Goal: Information Seeking & Learning: Learn about a topic

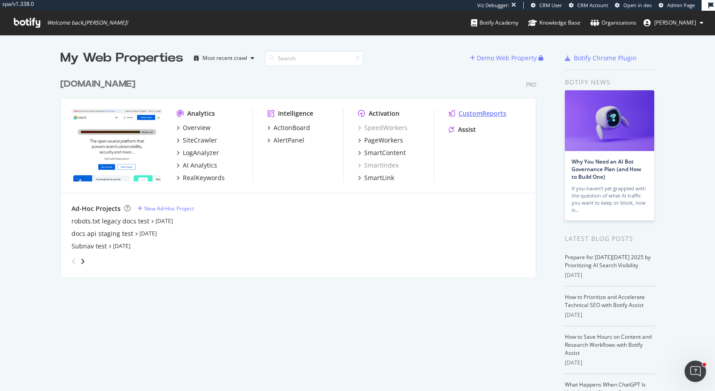
click at [476, 113] on div "CustomReports" at bounding box center [483, 113] width 48 height 9
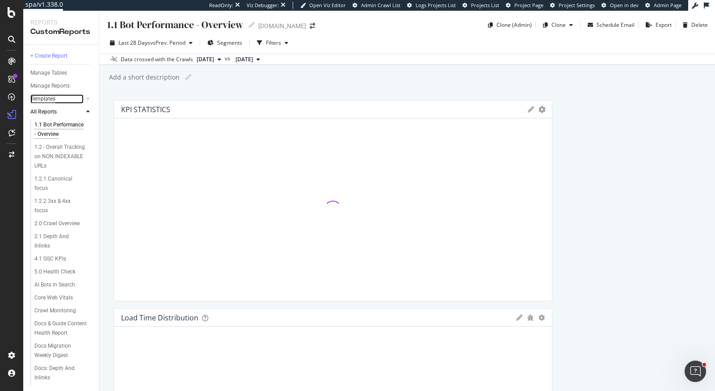
click at [53, 97] on div "Templates" at bounding box center [42, 98] width 25 height 9
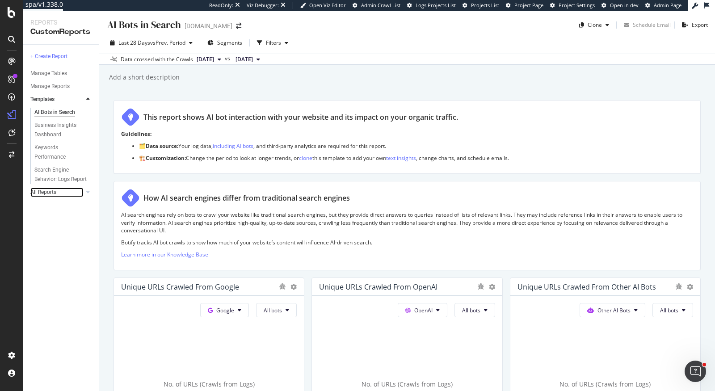
click at [61, 193] on link "All Reports" at bounding box center [56, 192] width 53 height 9
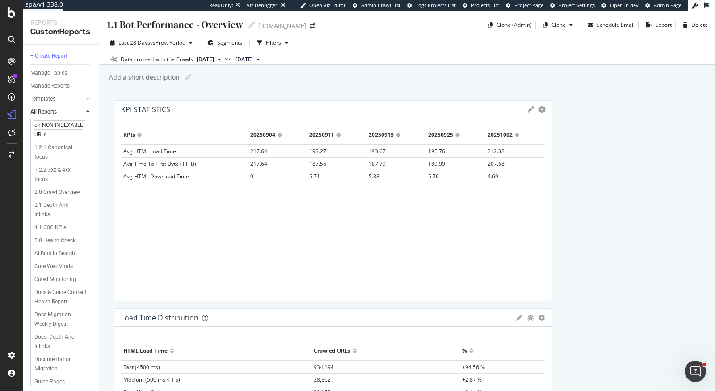
scroll to position [32, 0]
click at [57, 254] on div "AI Bots in Search" at bounding box center [54, 252] width 41 height 9
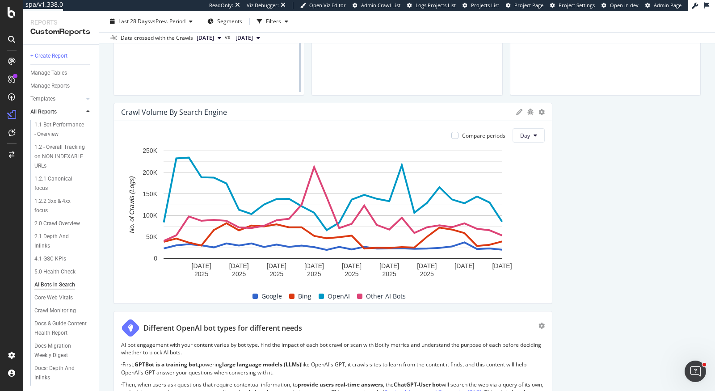
scroll to position [734, 0]
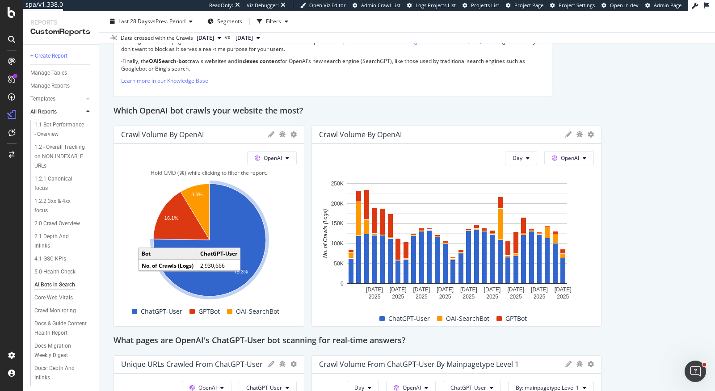
click at [258, 243] on icon "A chart." at bounding box center [209, 240] width 113 height 113
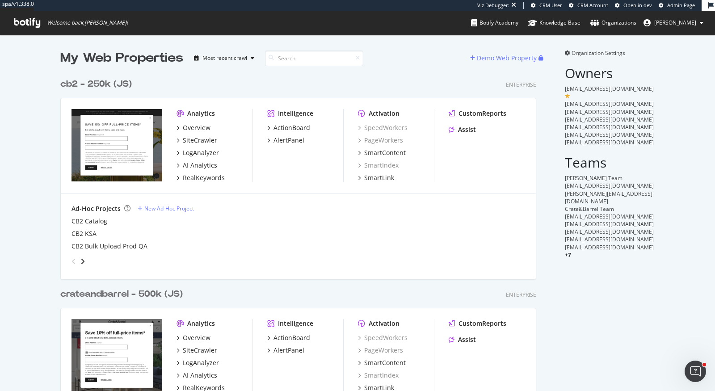
scroll to position [943, 483]
click at [215, 151] on div "LogAnalyzer" at bounding box center [201, 152] width 36 height 9
click at [208, 361] on div "LogAnalyzer" at bounding box center [201, 362] width 36 height 9
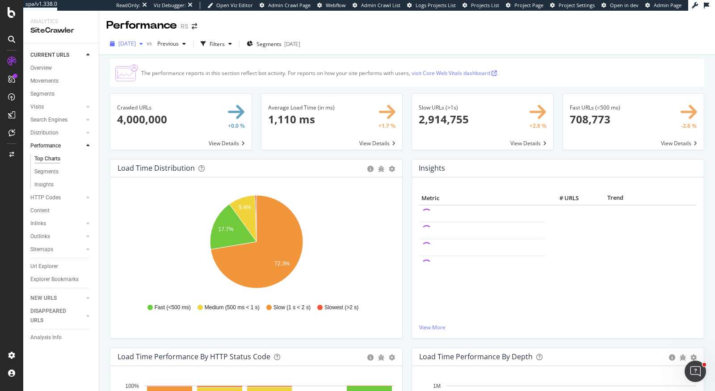
click at [128, 44] on span "2025 Oct. 4th" at bounding box center [126, 44] width 17 height 8
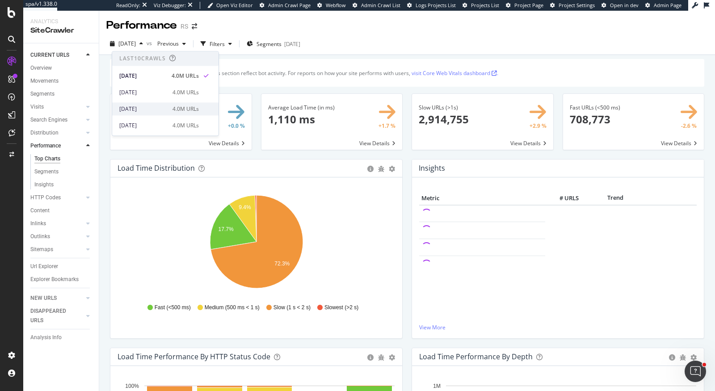
click at [168, 105] on div "2025 Sep. 13th 4.0M URLs" at bounding box center [159, 109] width 80 height 8
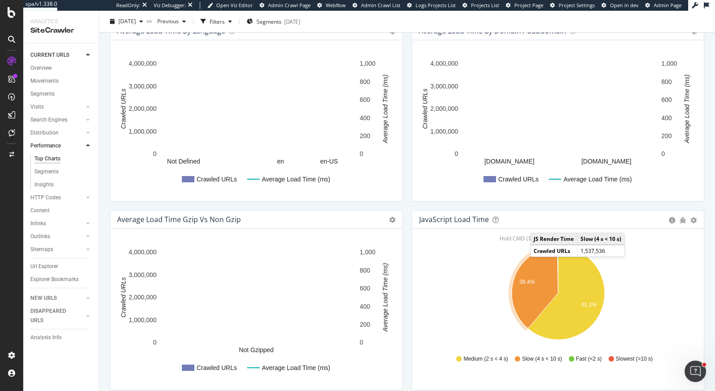
scroll to position [573, 0]
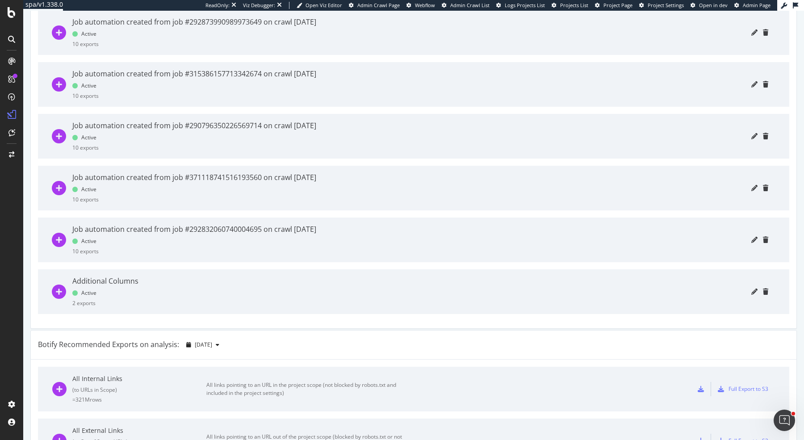
scroll to position [220, 0]
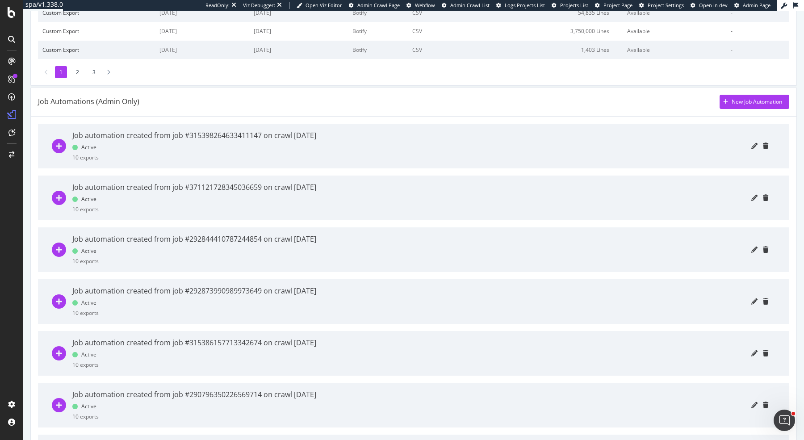
click at [217, 143] on div "Job automation created from job #315398264633411147 on crawl [DATE] Active 10 e…" at bounding box center [194, 146] width 244 height 45
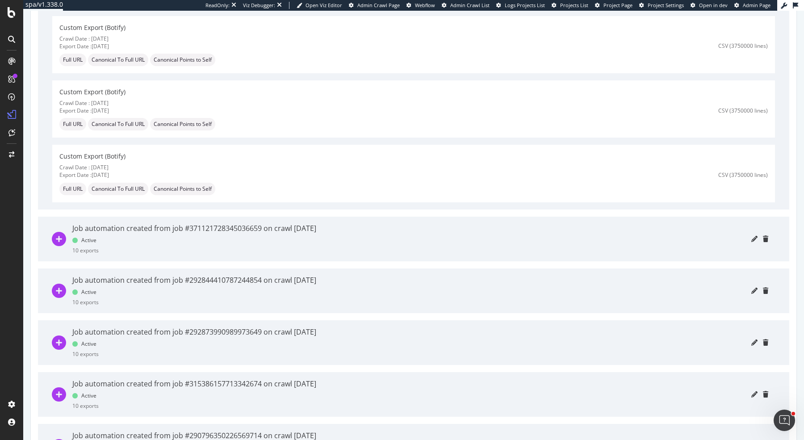
scroll to position [796, 0]
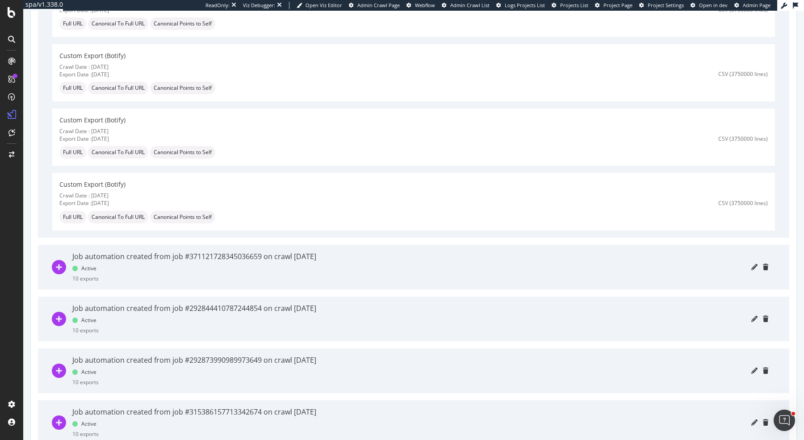
click at [179, 275] on div "Job automation created from job #371121728345036659 on crawl [DATE] Active 10 e…" at bounding box center [194, 267] width 244 height 45
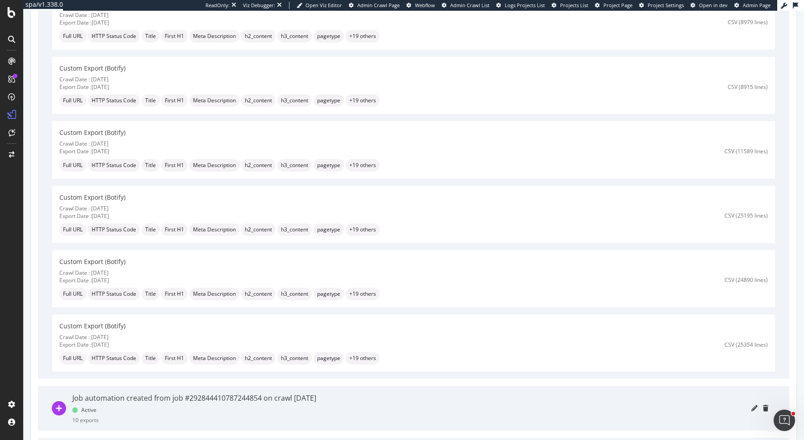
scroll to position [1500, 0]
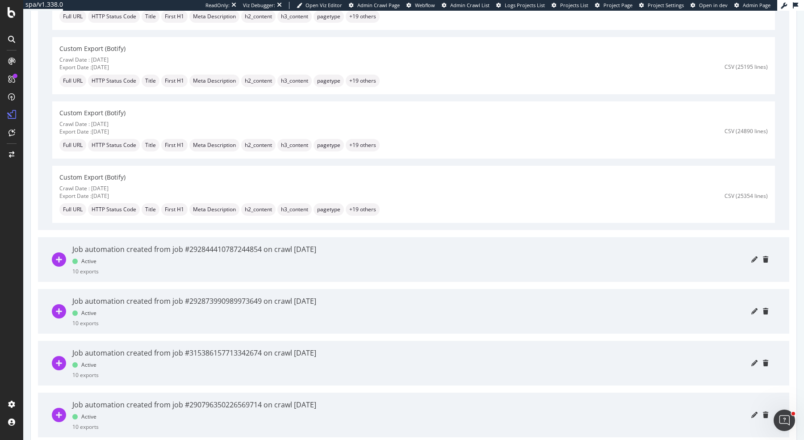
click at [221, 261] on div "Job automation created from job #292844410787244854 on crawl [DATE] Active 10 e…" at bounding box center [194, 259] width 244 height 45
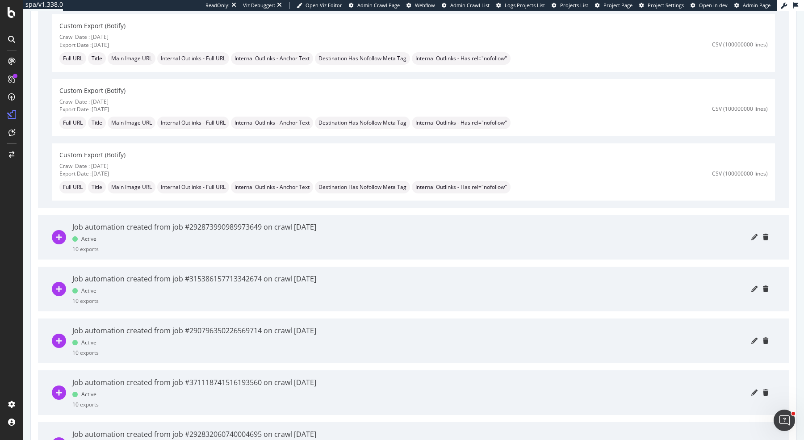
scroll to position [2259, 0]
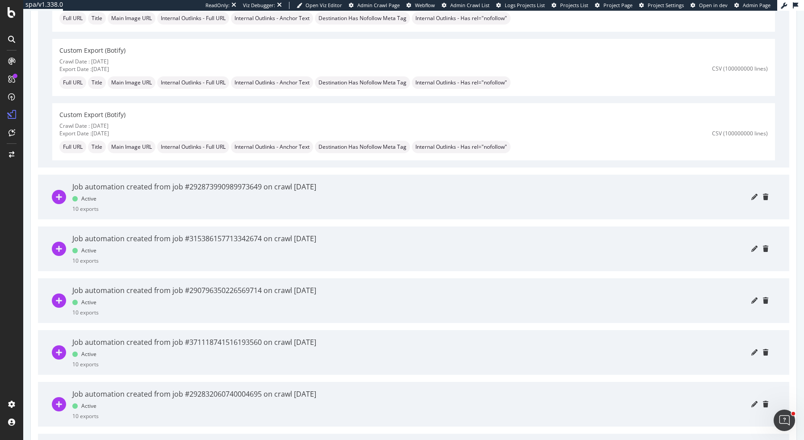
click at [225, 210] on div "Job automation created from job #292873990989973649 on crawl [DATE] Active 10 e…" at bounding box center [194, 197] width 244 height 45
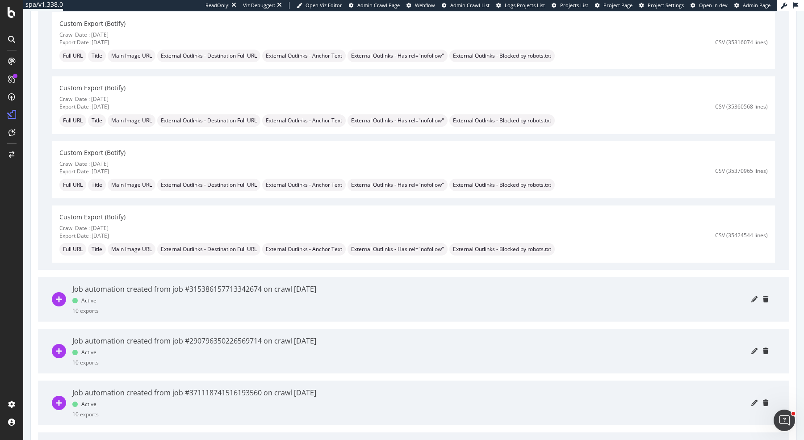
scroll to position [3004, 0]
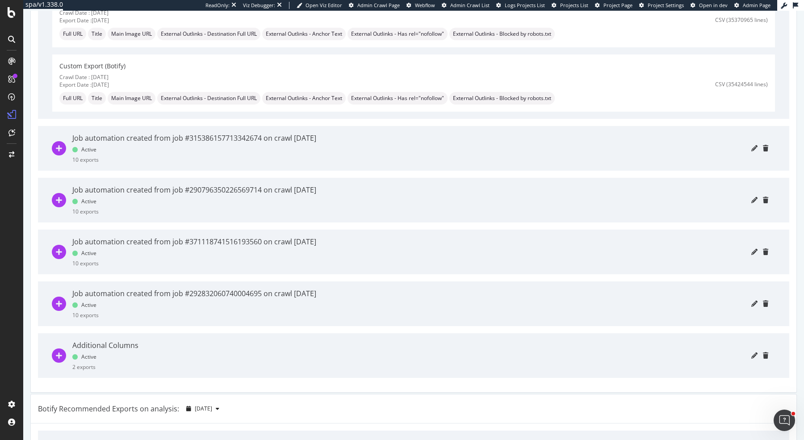
click at [220, 145] on div "Job automation created from job #315386157713342674 on crawl [DATE] Active 10 e…" at bounding box center [194, 148] width 244 height 45
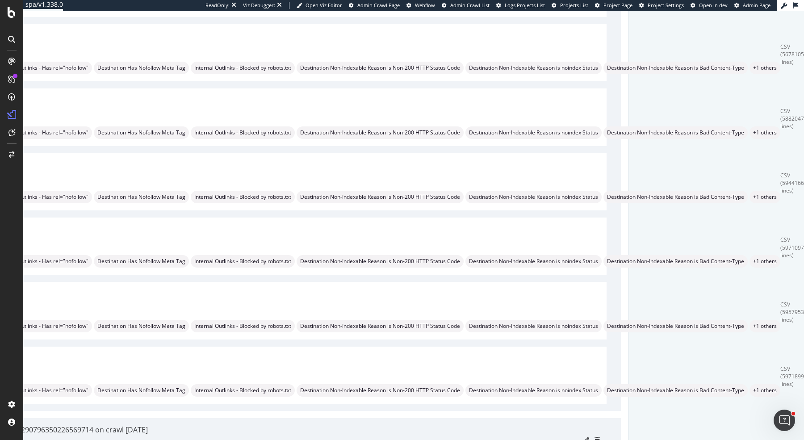
scroll to position [0, 0]
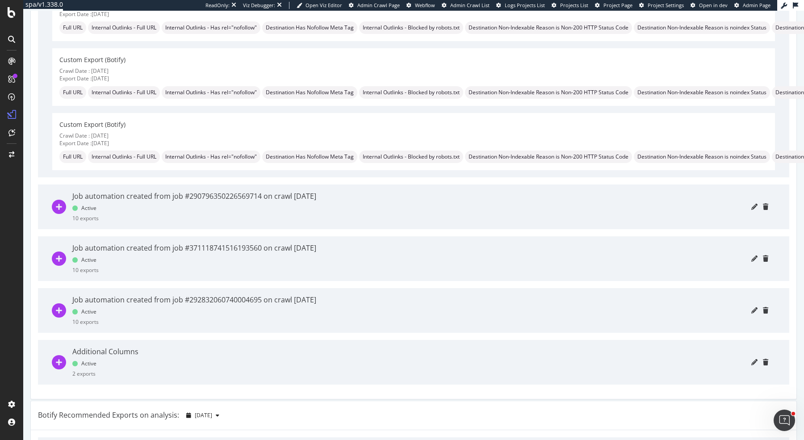
click at [184, 224] on div "Job automation created from job #290796350226569714 on crawl [DATE] Active 10 e…" at bounding box center [194, 207] width 244 height 45
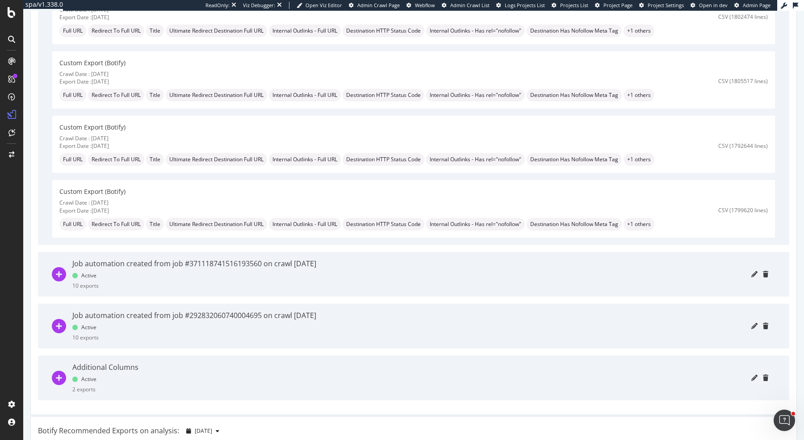
scroll to position [4289, 0]
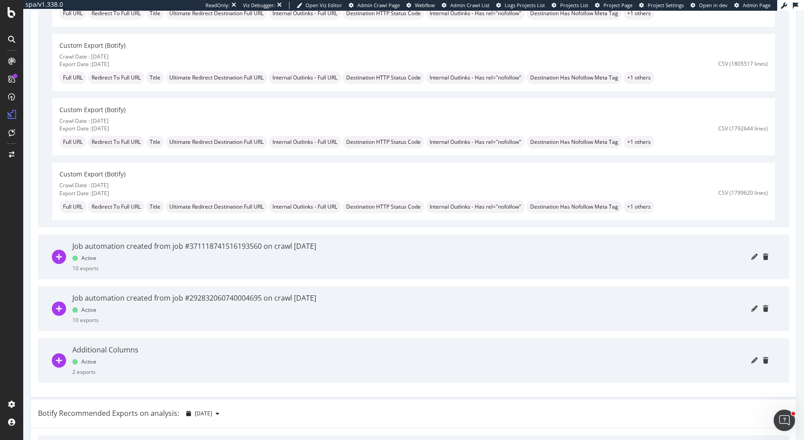
click at [179, 244] on div "Job automation created from job #371118741516193560 on crawl [DATE]" at bounding box center [194, 246] width 244 height 10
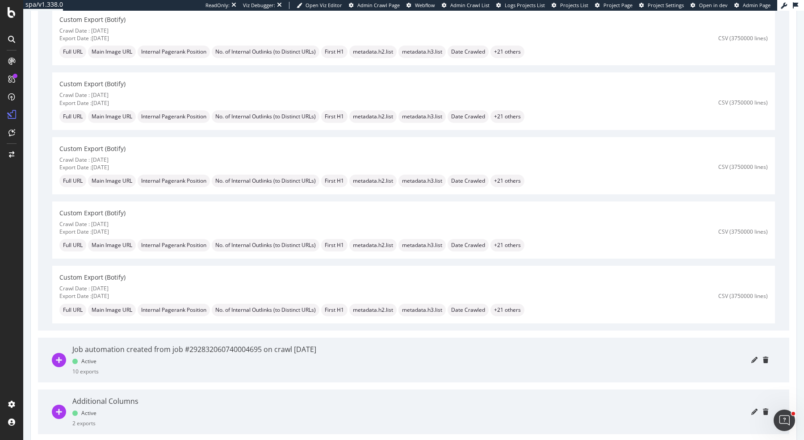
scroll to position [4954, 0]
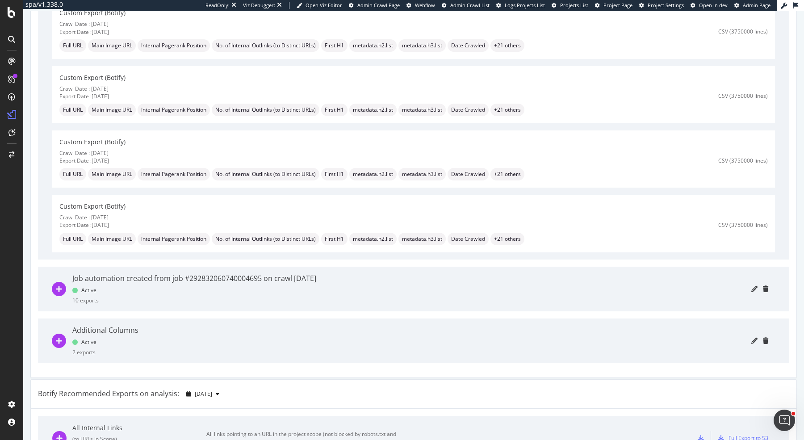
click at [168, 279] on div "Job automation created from job #292832060740004695 on crawl [DATE]" at bounding box center [194, 278] width 244 height 10
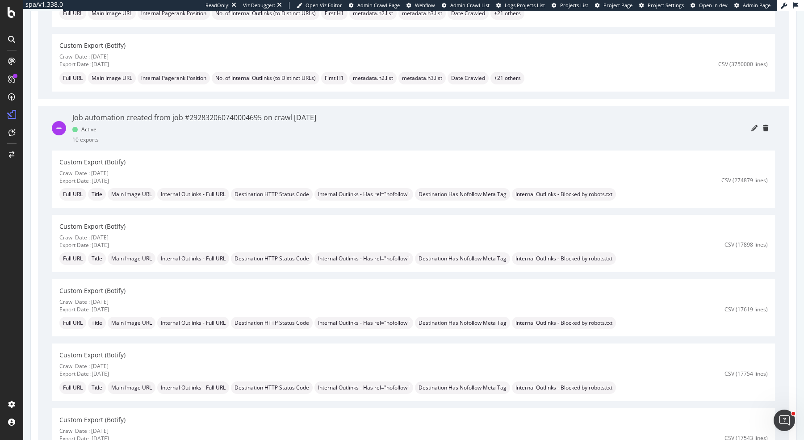
scroll to position [5160, 0]
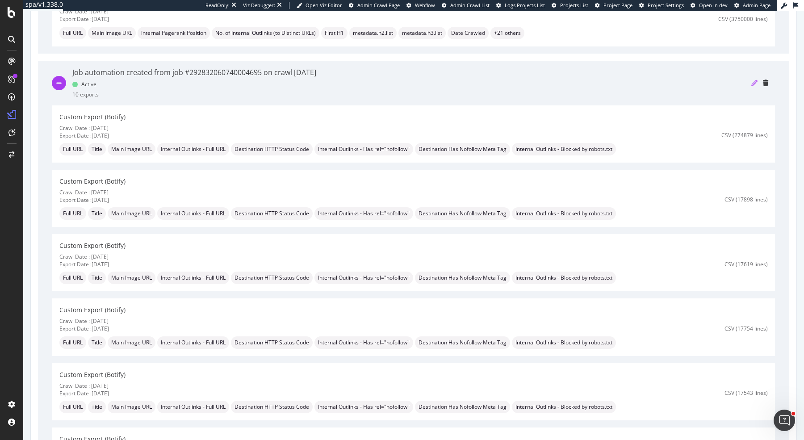
click at [715, 80] on icon "pencil" at bounding box center [755, 83] width 6 height 6
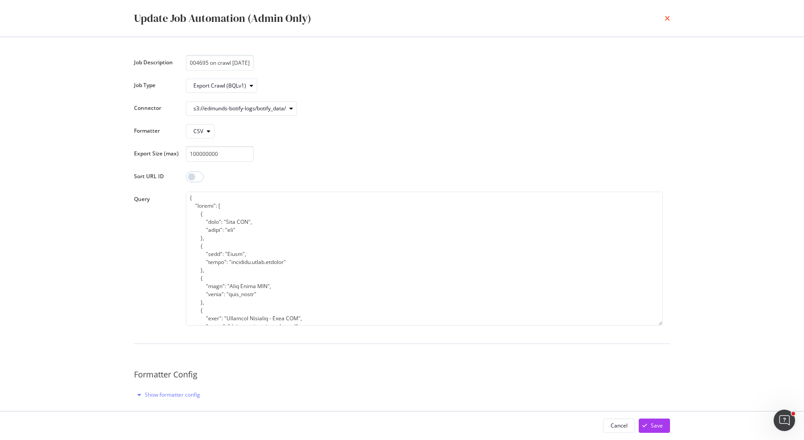
scroll to position [0, 0]
click at [669, 17] on icon "times" at bounding box center [667, 18] width 5 height 7
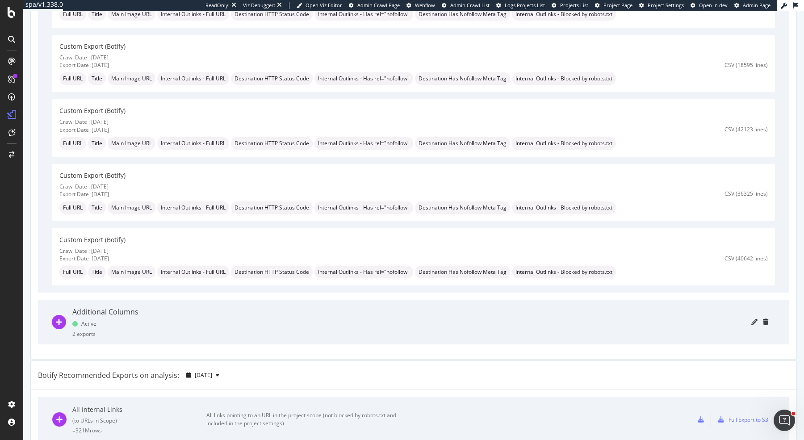
scroll to position [5664, 0]
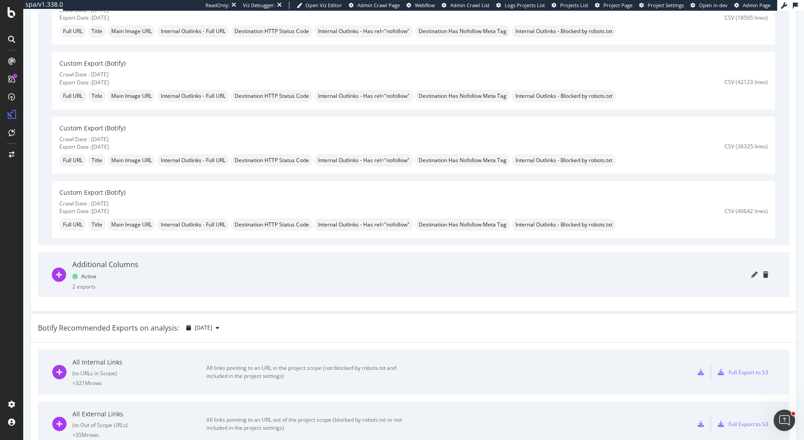
click at [392, 265] on div at bounding box center [456, 274] width 623 height 45
click at [116, 265] on div "Additional Columns" at bounding box center [105, 265] width 66 height 10
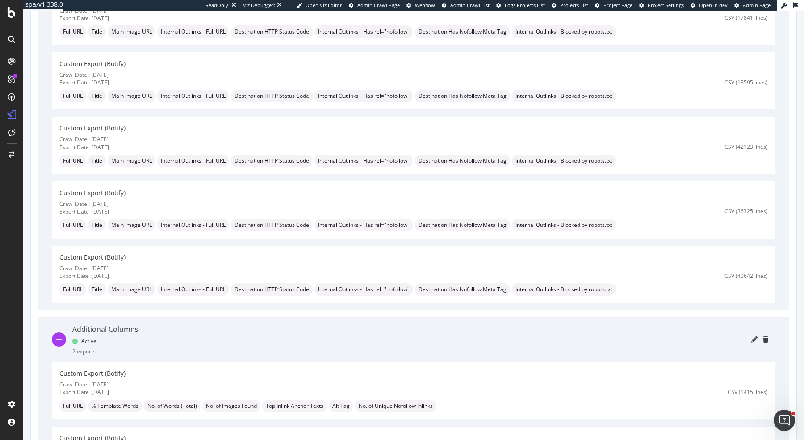
scroll to position [6286, 0]
